Goal: Entertainment & Leisure: Consume media (video, audio)

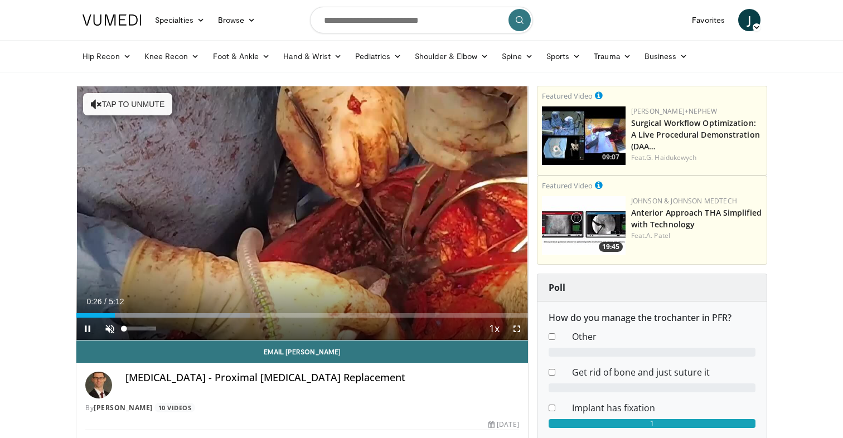
click at [107, 331] on span "Video Player" at bounding box center [110, 329] width 22 height 22
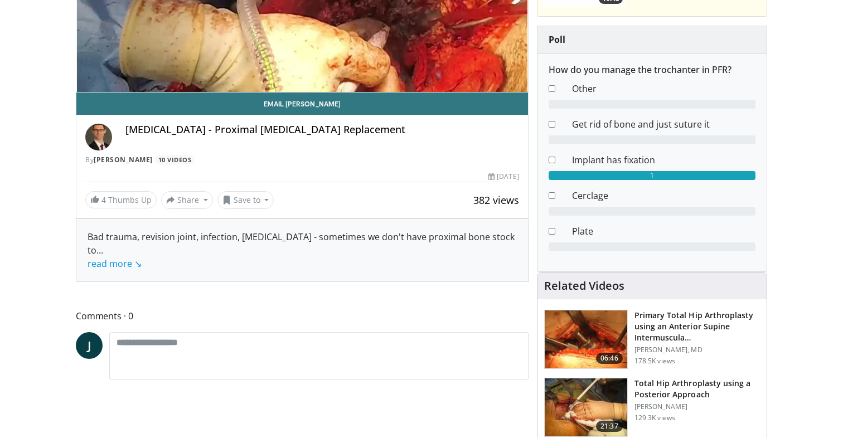
scroll to position [247, 0]
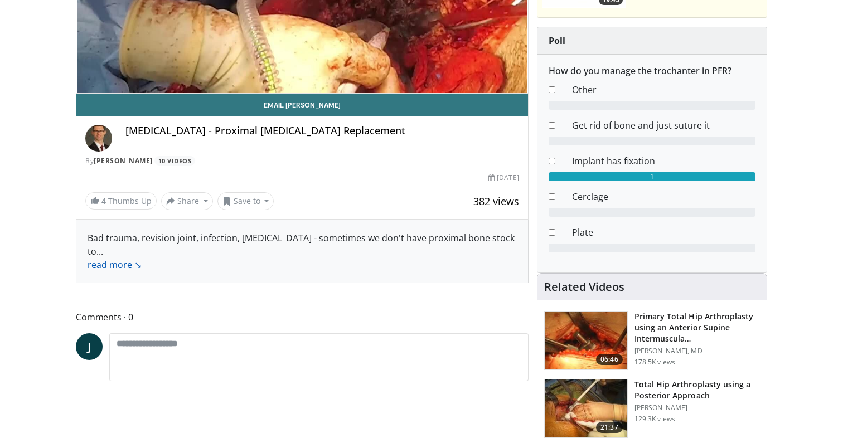
click at [94, 259] on link "read more ↘" at bounding box center [115, 265] width 54 height 12
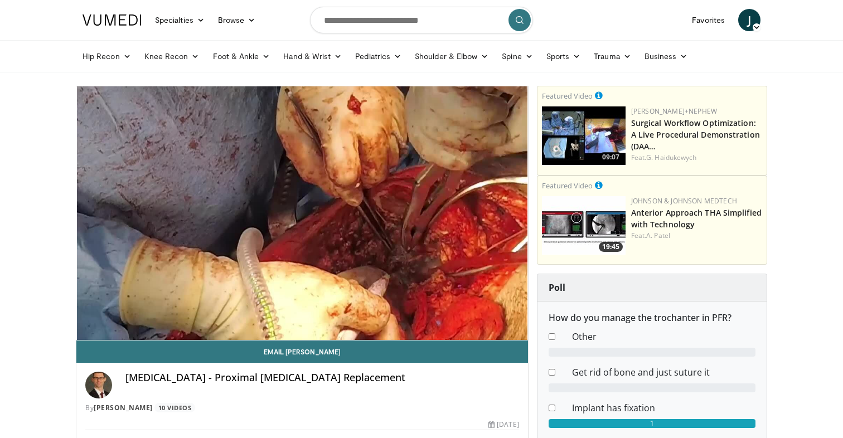
scroll to position [0, 0]
